Goal: Book appointment/travel/reservation

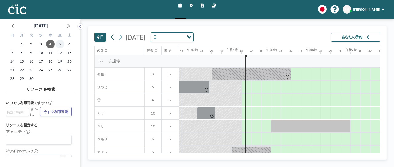
scroll to position [0, 591]
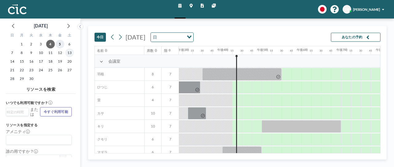
drag, startPoint x: 58, startPoint y: 45, endPoint x: 70, endPoint y: 48, distance: 12.0
click at [58, 45] on span "5" at bounding box center [60, 44] width 9 height 9
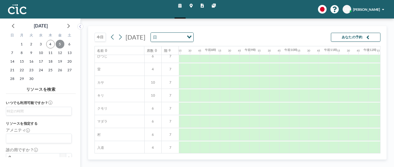
scroll to position [62, 286]
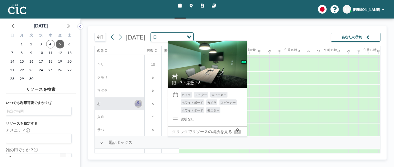
click at [137, 103] on icon at bounding box center [138, 104] width 6 height 4
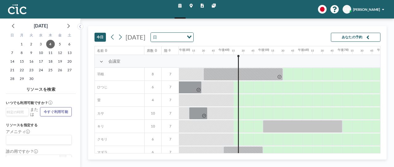
scroll to position [0, 591]
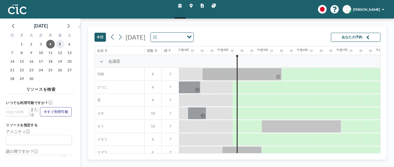
click at [60, 44] on font "5" at bounding box center [60, 44] width 2 height 4
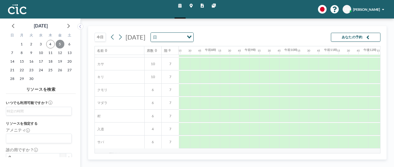
scroll to position [62, 286]
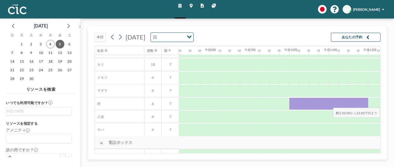
drag, startPoint x: 293, startPoint y: 103, endPoint x: 362, endPoint y: 102, distance: 68.6
click at [362, 102] on div at bounding box center [328, 103] width 79 height 12
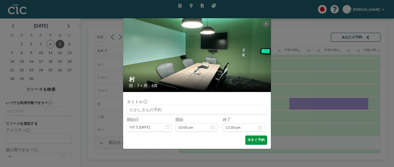
scroll to position [469, 0]
click at [257, 141] on font "今すぐ予約" at bounding box center [255, 139] width 17 height 4
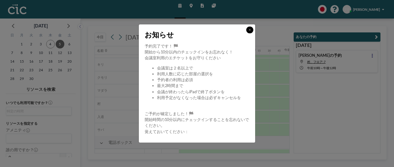
click at [249, 29] on icon at bounding box center [250, 29] width 2 height 3
